Goal: Information Seeking & Learning: Compare options

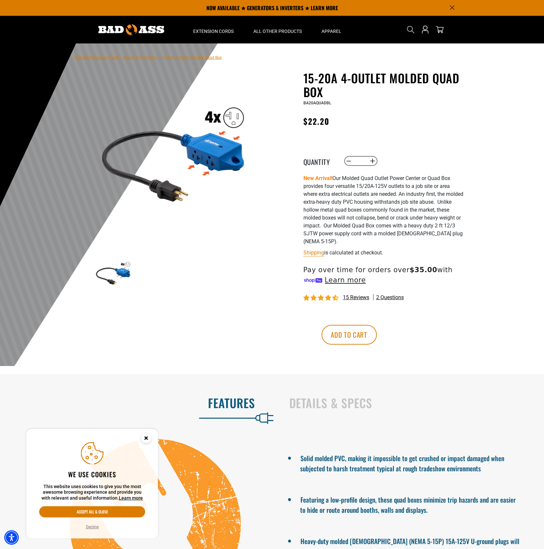
scroll to position [4, 0]
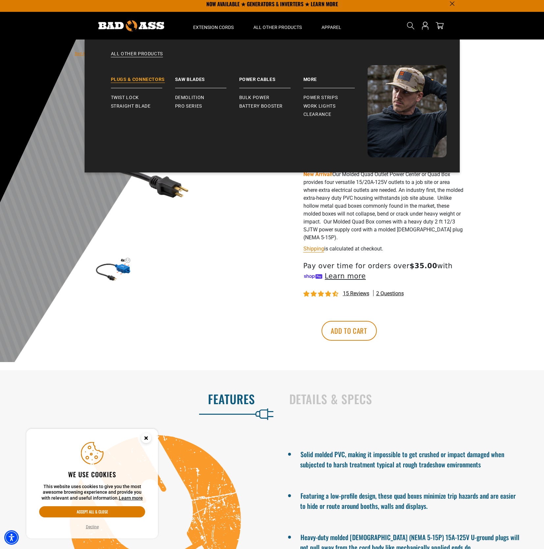
click at [136, 79] on link "Plugs & Connectors" at bounding box center [143, 76] width 64 height 23
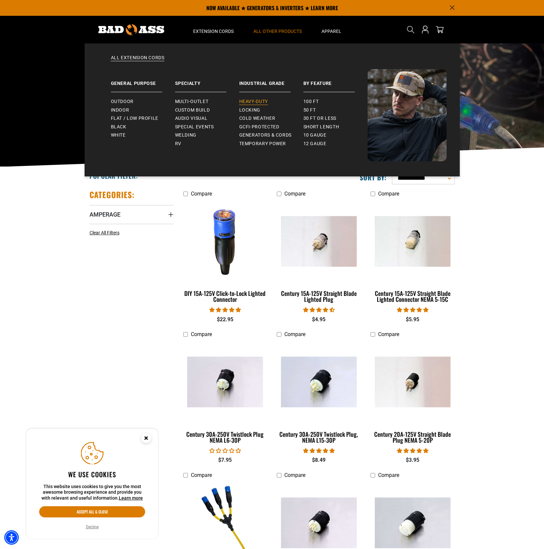
click at [259, 103] on span "Heavy-Duty" at bounding box center [253, 102] width 29 height 6
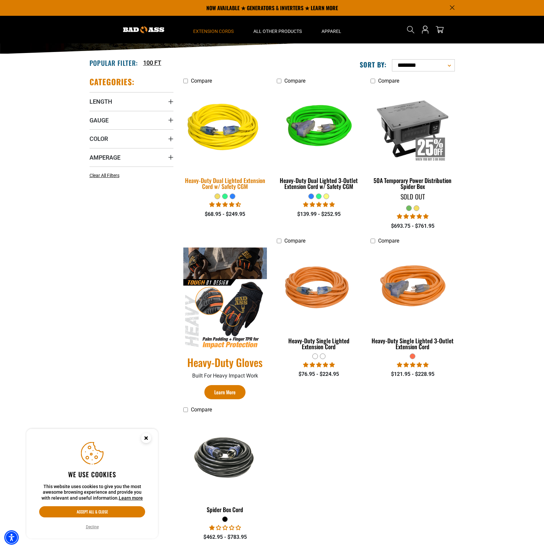
scroll to position [109, 0]
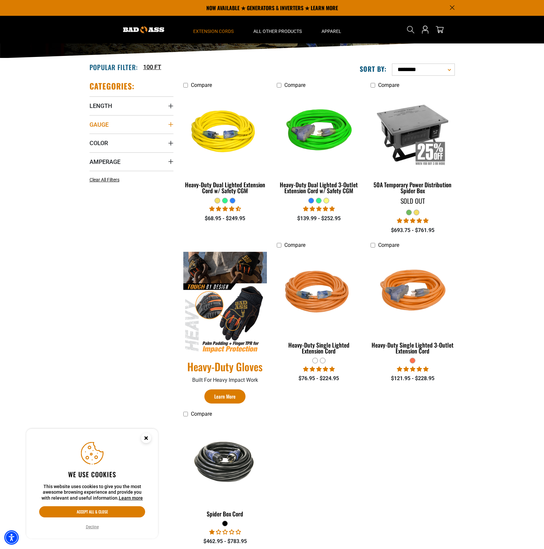
click at [102, 122] on span "Gauge" at bounding box center [99, 125] width 19 height 8
click at [132, 139] on icon at bounding box center [133, 138] width 5 height 9
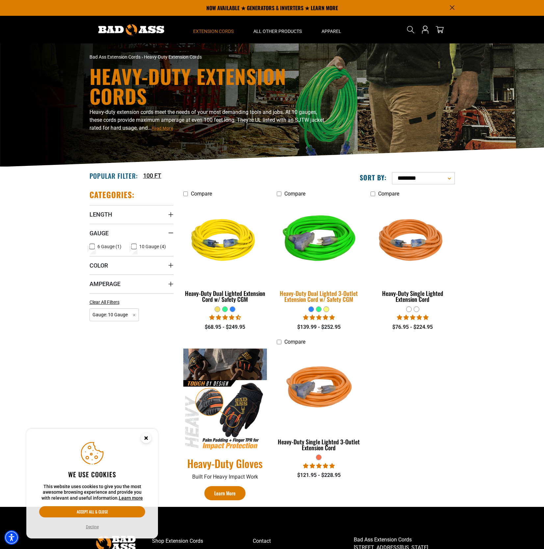
click at [305, 291] on div "Heavy-Duty Dual Lighted 3-Outlet Extension Cord w/ Safety CGM" at bounding box center [319, 296] width 84 height 12
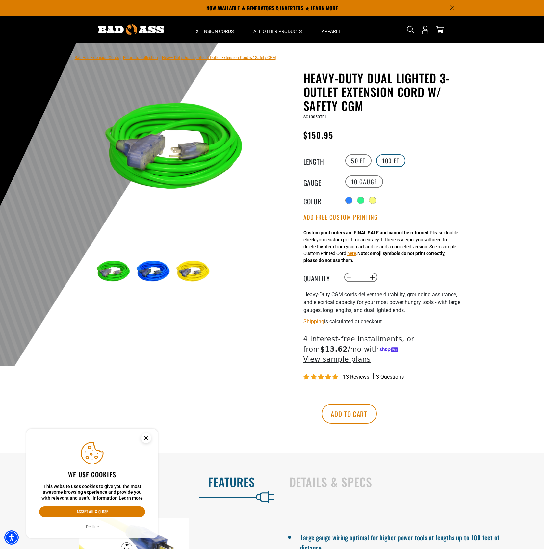
click at [385, 162] on label "100 FT" at bounding box center [390, 160] width 29 height 13
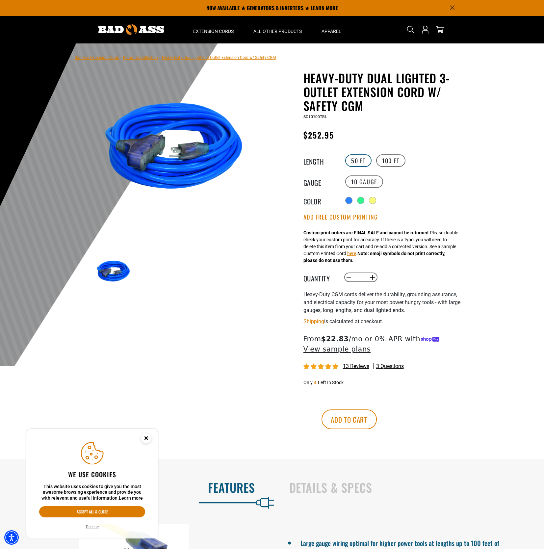
click at [368, 162] on label "50 FT" at bounding box center [358, 160] width 26 height 13
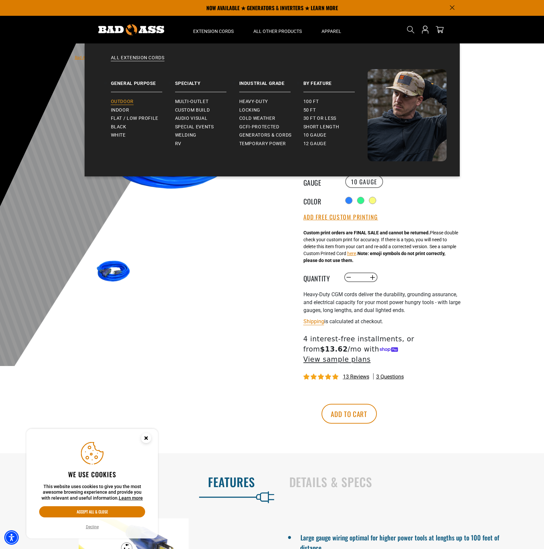
click at [124, 104] on span "Outdoor" at bounding box center [122, 102] width 23 height 6
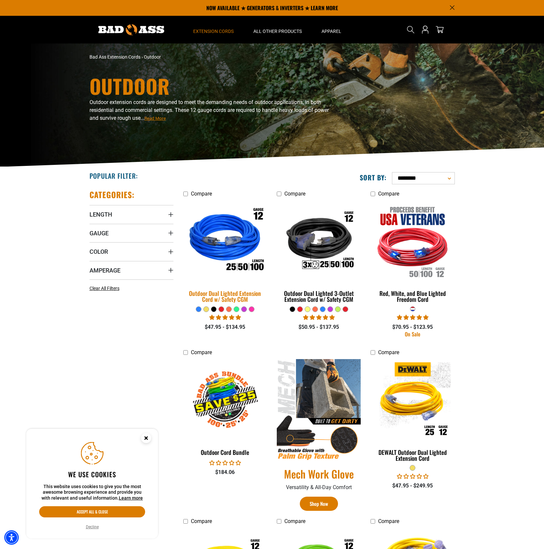
click at [228, 249] on img at bounding box center [225, 241] width 92 height 84
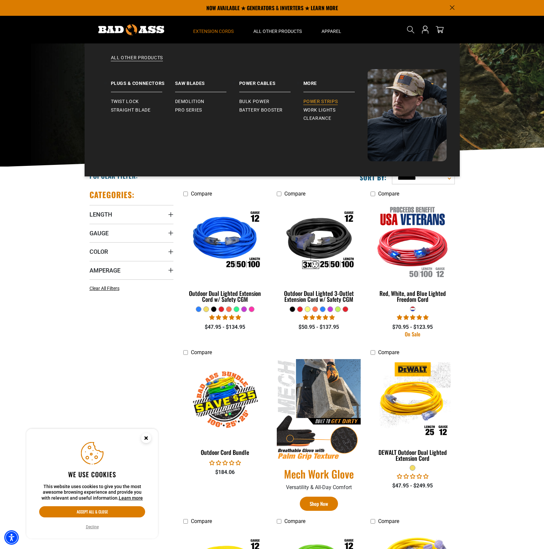
click at [309, 100] on span "Power Strips" at bounding box center [321, 102] width 35 height 6
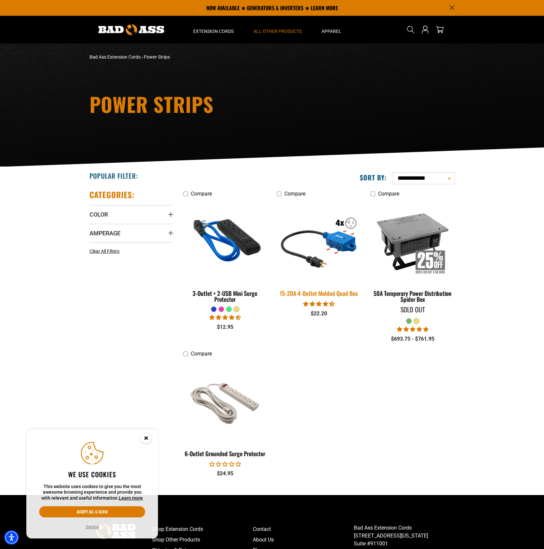
click at [312, 260] on img at bounding box center [319, 241] width 92 height 84
